Goal: Find contact information: Find contact information

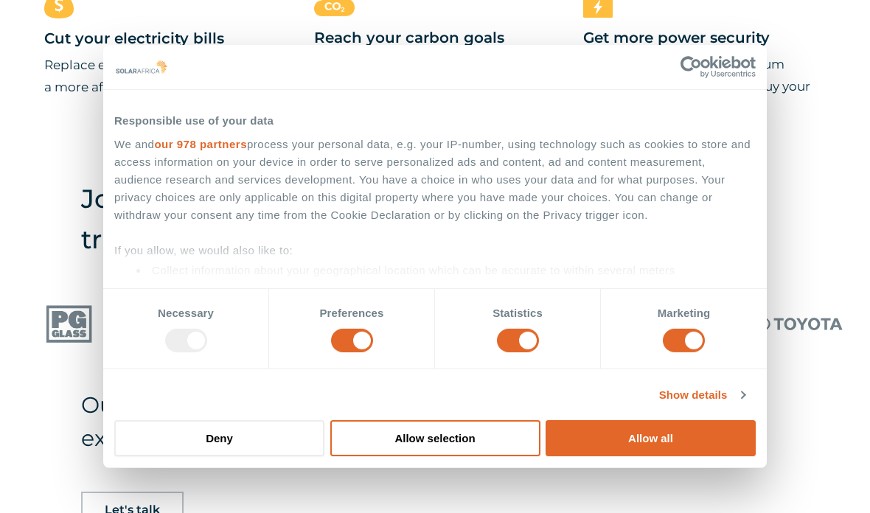
click at [580, 456] on button "Allow all" at bounding box center [651, 438] width 210 height 36
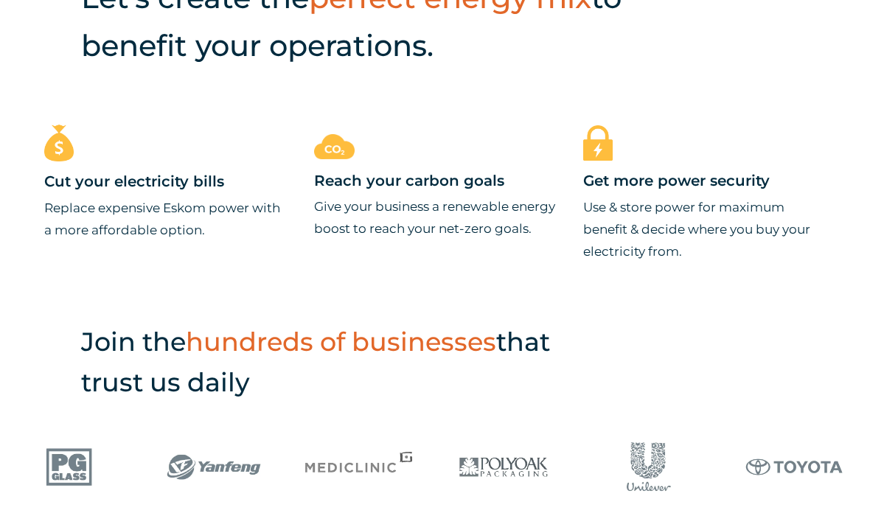
scroll to position [605, 0]
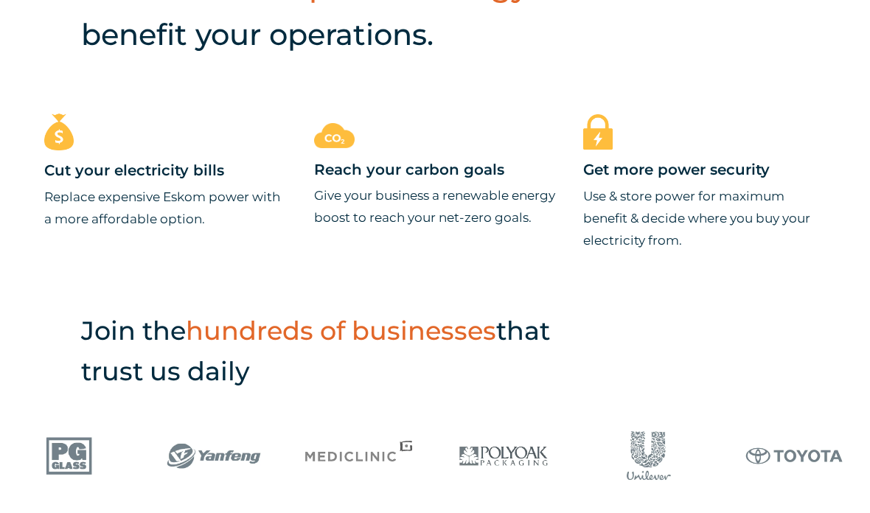
click at [41, 311] on div "Cut your electricity bills Replace expensive Eskom power with a more affordable…" at bounding box center [435, 212] width 870 height 197
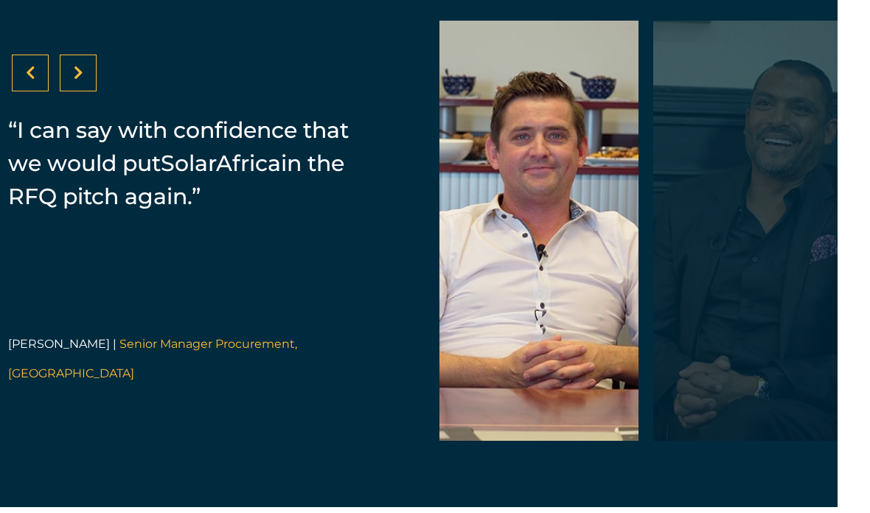
scroll to position [2922, 0]
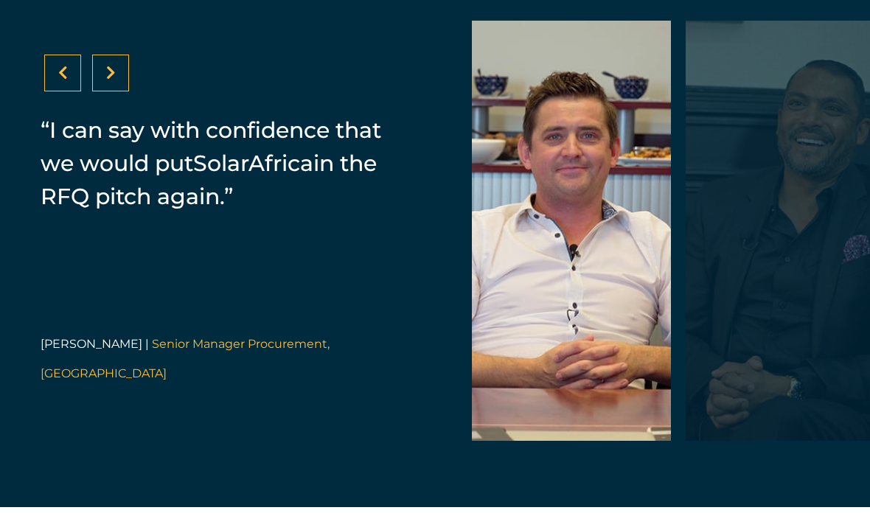
click at [124, 92] on div at bounding box center [110, 73] width 37 height 37
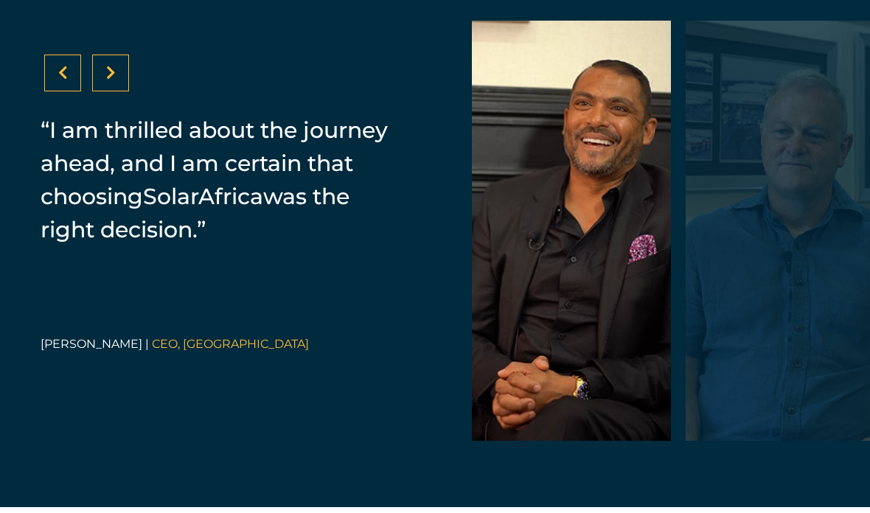
scroll to position [2923, 0]
click at [99, 91] on div at bounding box center [110, 73] width 37 height 37
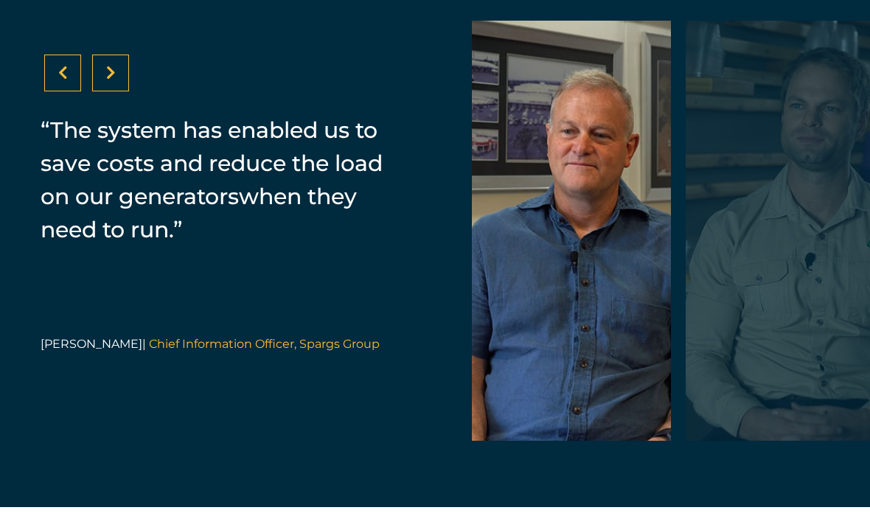
click at [59, 80] on icon at bounding box center [63, 73] width 10 height 15
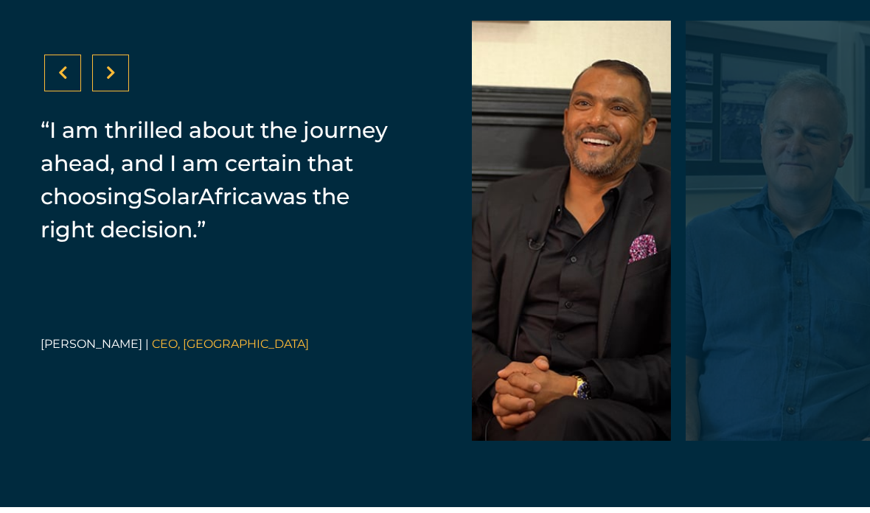
click at [75, 91] on div at bounding box center [62, 73] width 37 height 37
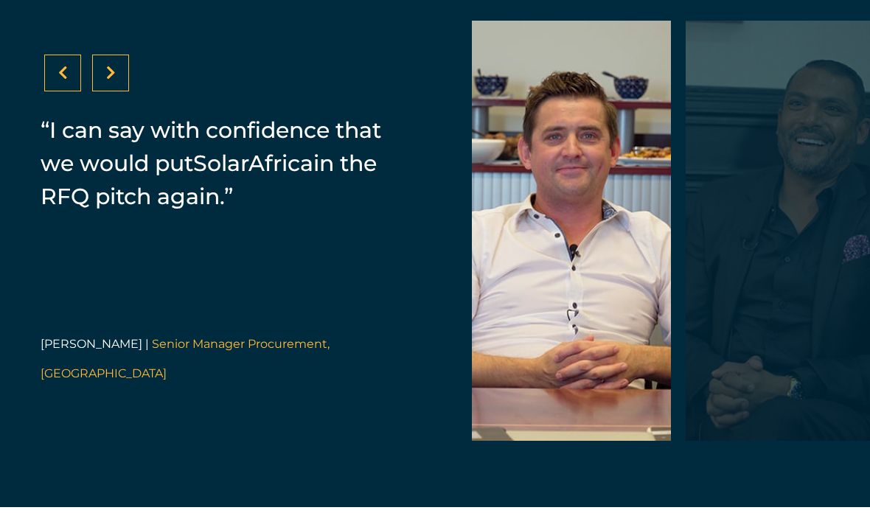
click at [108, 80] on icon at bounding box center [111, 73] width 10 height 15
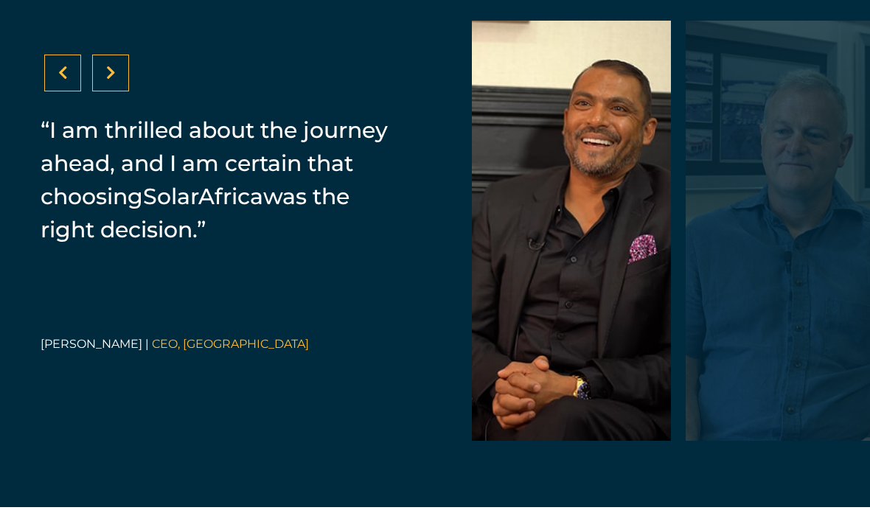
click at [54, 91] on div at bounding box center [62, 73] width 37 height 37
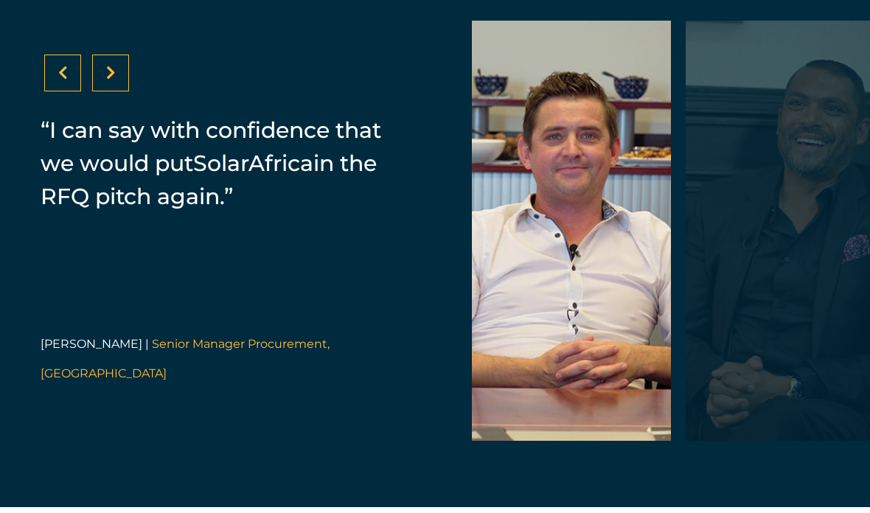
click at [115, 80] on icon at bounding box center [111, 73] width 10 height 15
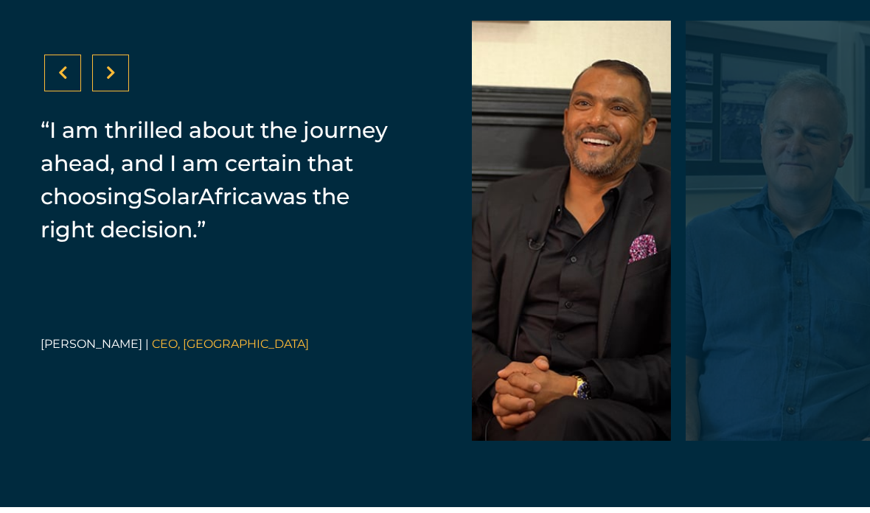
click at [119, 91] on div at bounding box center [110, 73] width 37 height 37
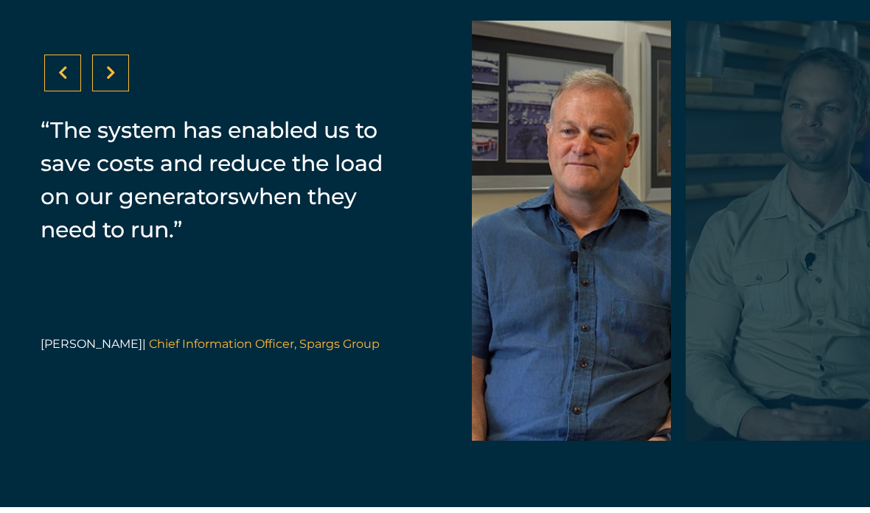
click at [103, 91] on div at bounding box center [110, 73] width 37 height 37
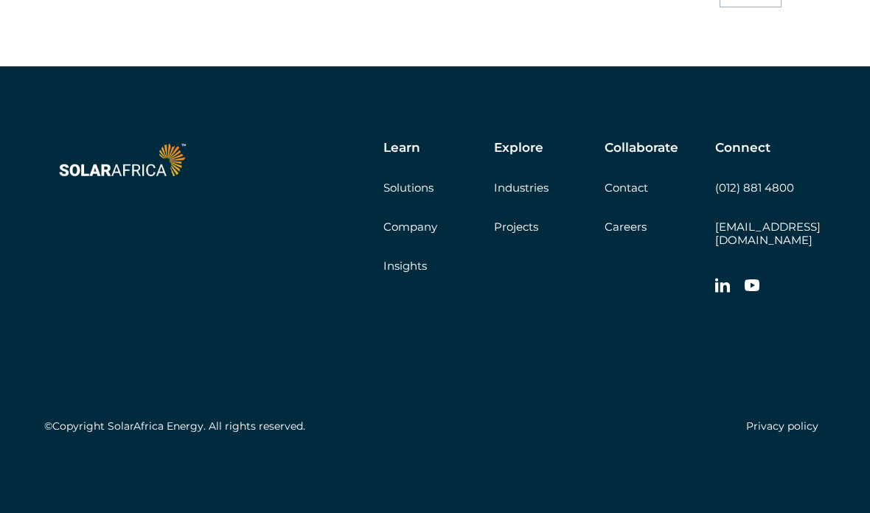
scroll to position [4042, 0]
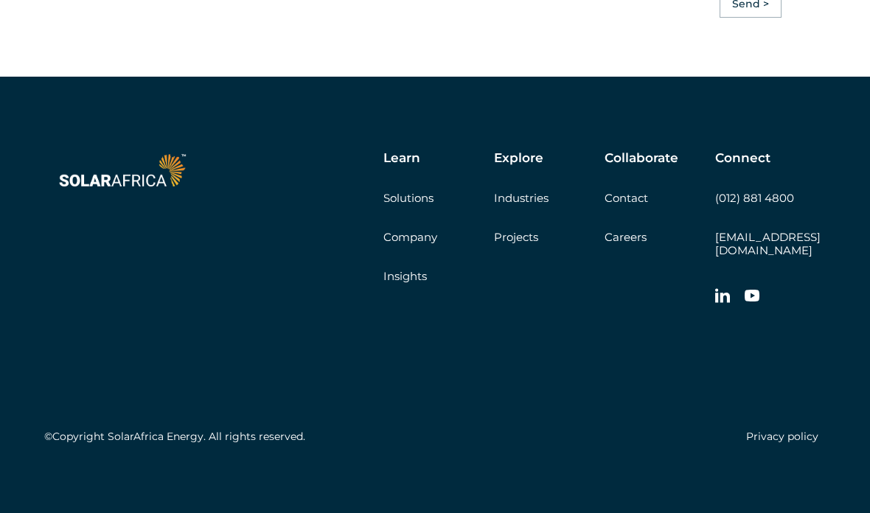
click at [605, 205] on link "Contact" at bounding box center [627, 198] width 44 height 14
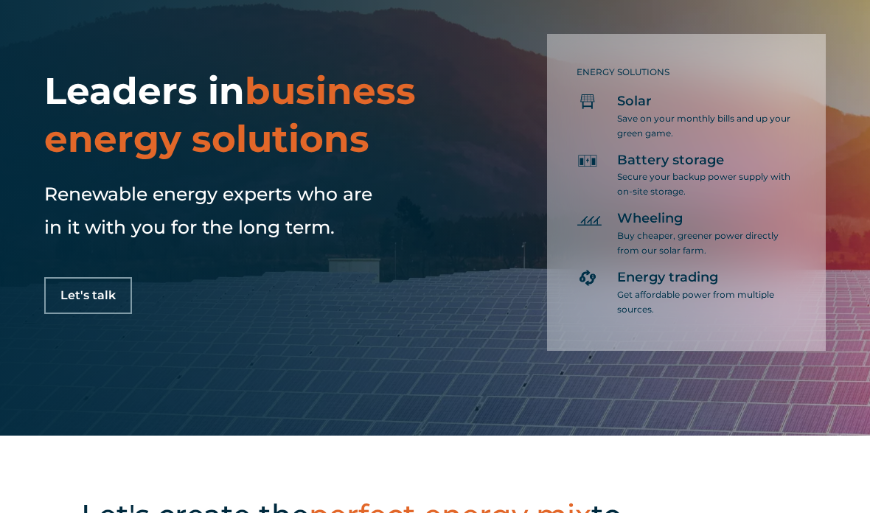
scroll to position [0, 0]
